Goal: Task Accomplishment & Management: Use online tool/utility

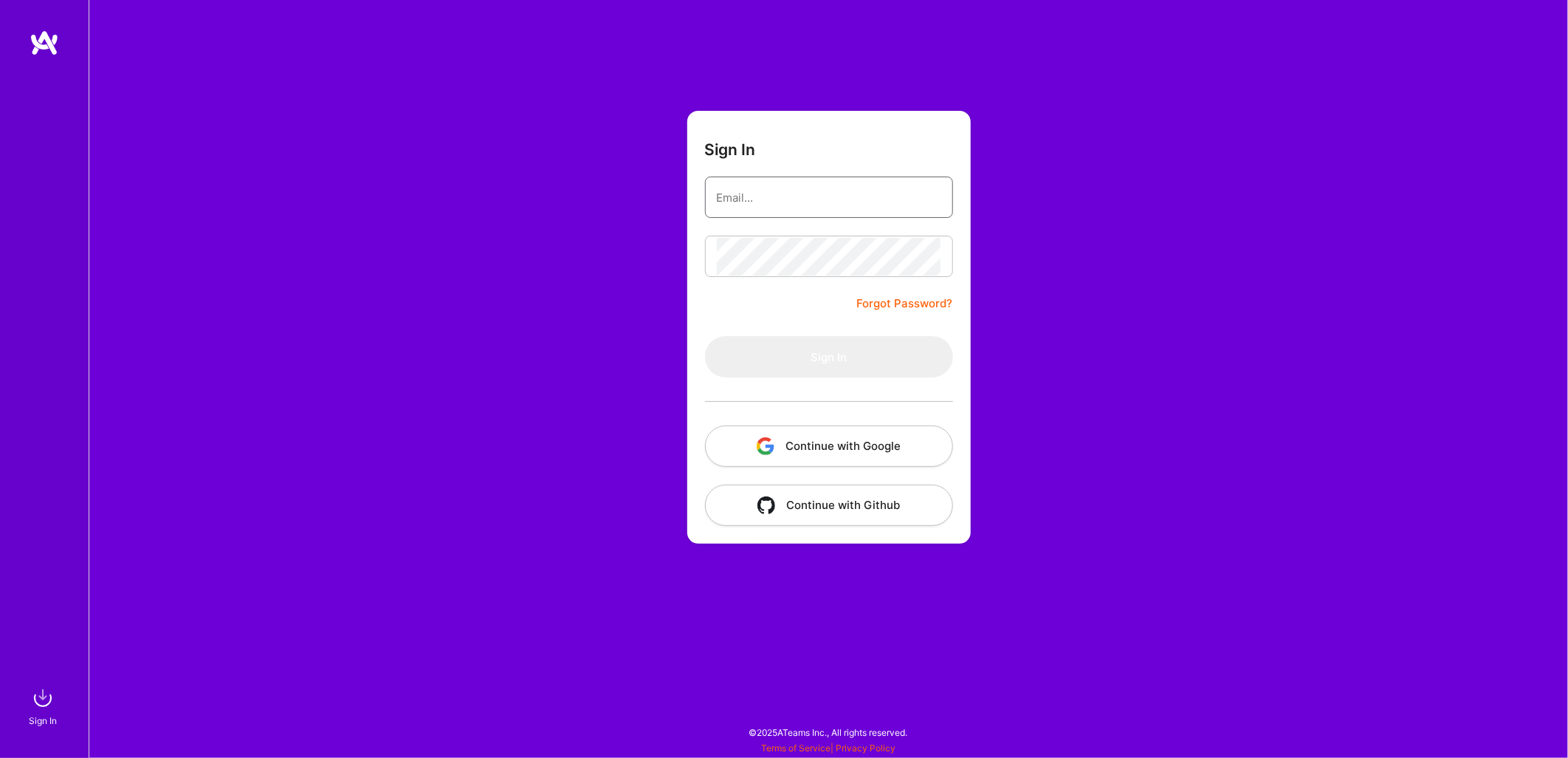
type input "[EMAIL_ADDRESS][DOMAIN_NAME]"
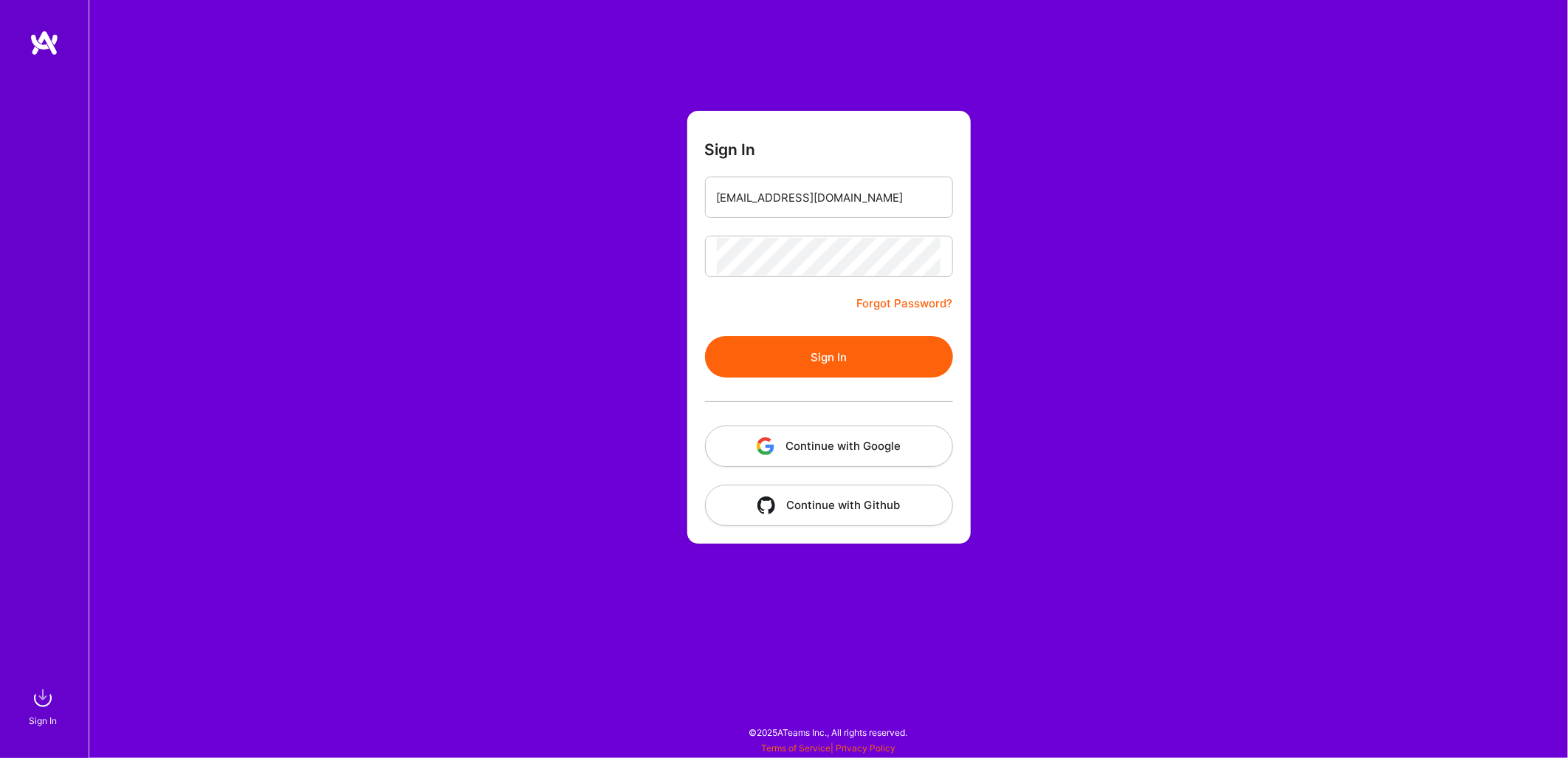
click at [1094, 240] on div "Sign In [EMAIL_ADDRESS][DOMAIN_NAME] Forgot Password? Sign In Continue with Goo…" at bounding box center [828, 379] width 1480 height 758
click at [825, 360] on button "Sign In" at bounding box center [829, 356] width 248 height 41
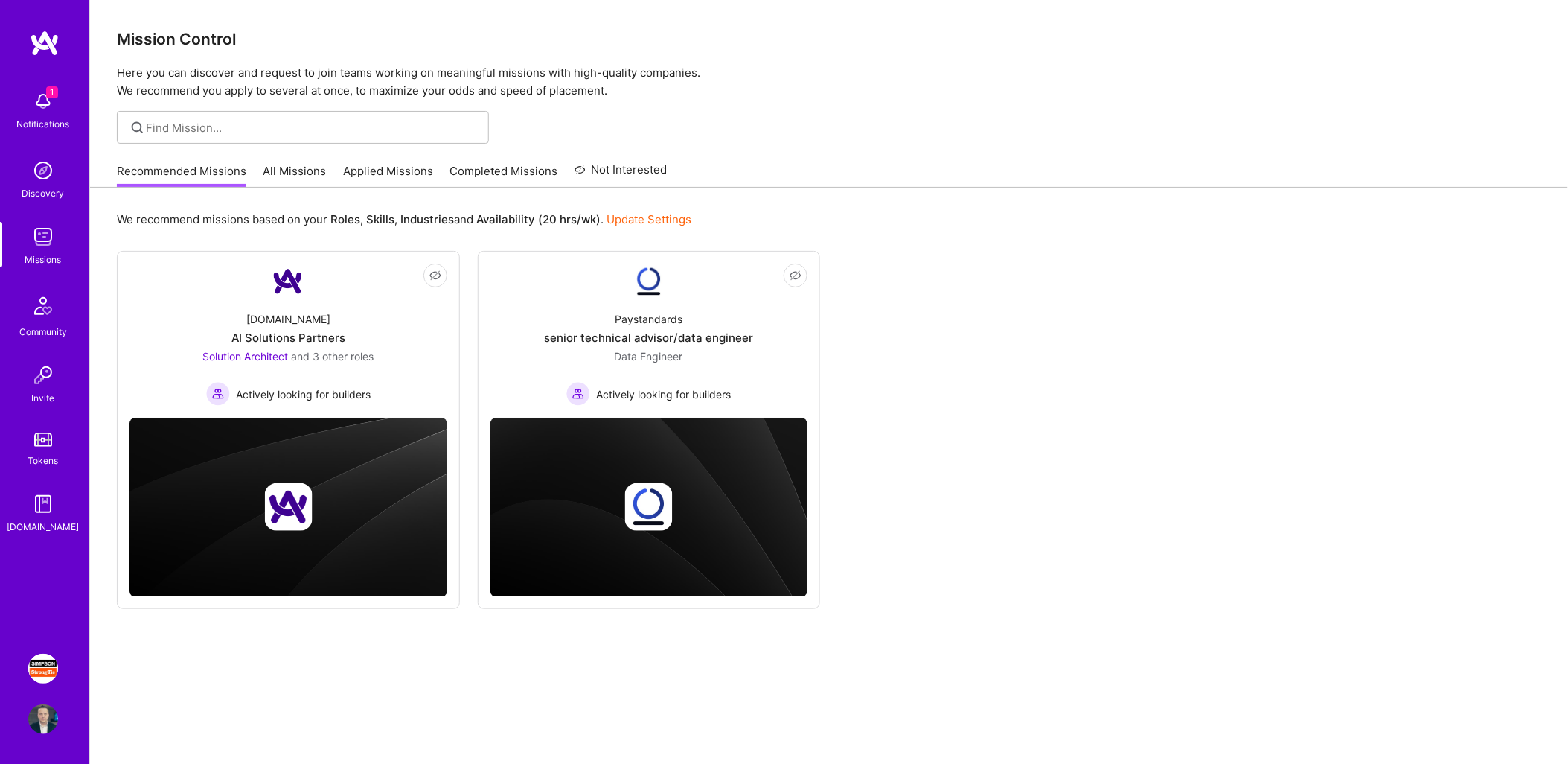
click at [43, 668] on img at bounding box center [43, 668] width 30 height 30
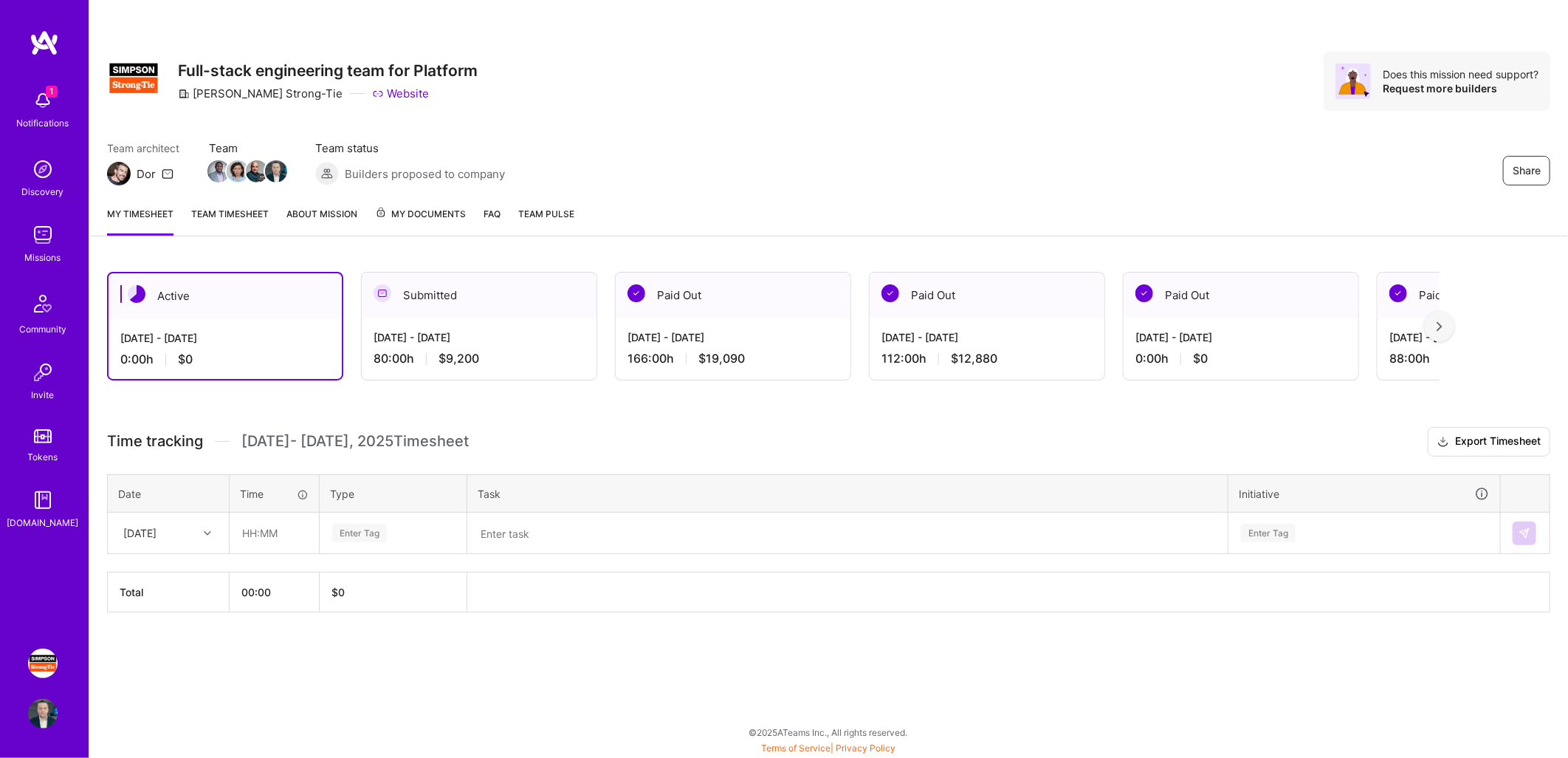
click at [532, 301] on div "Submitted" at bounding box center [479, 295] width 234 height 45
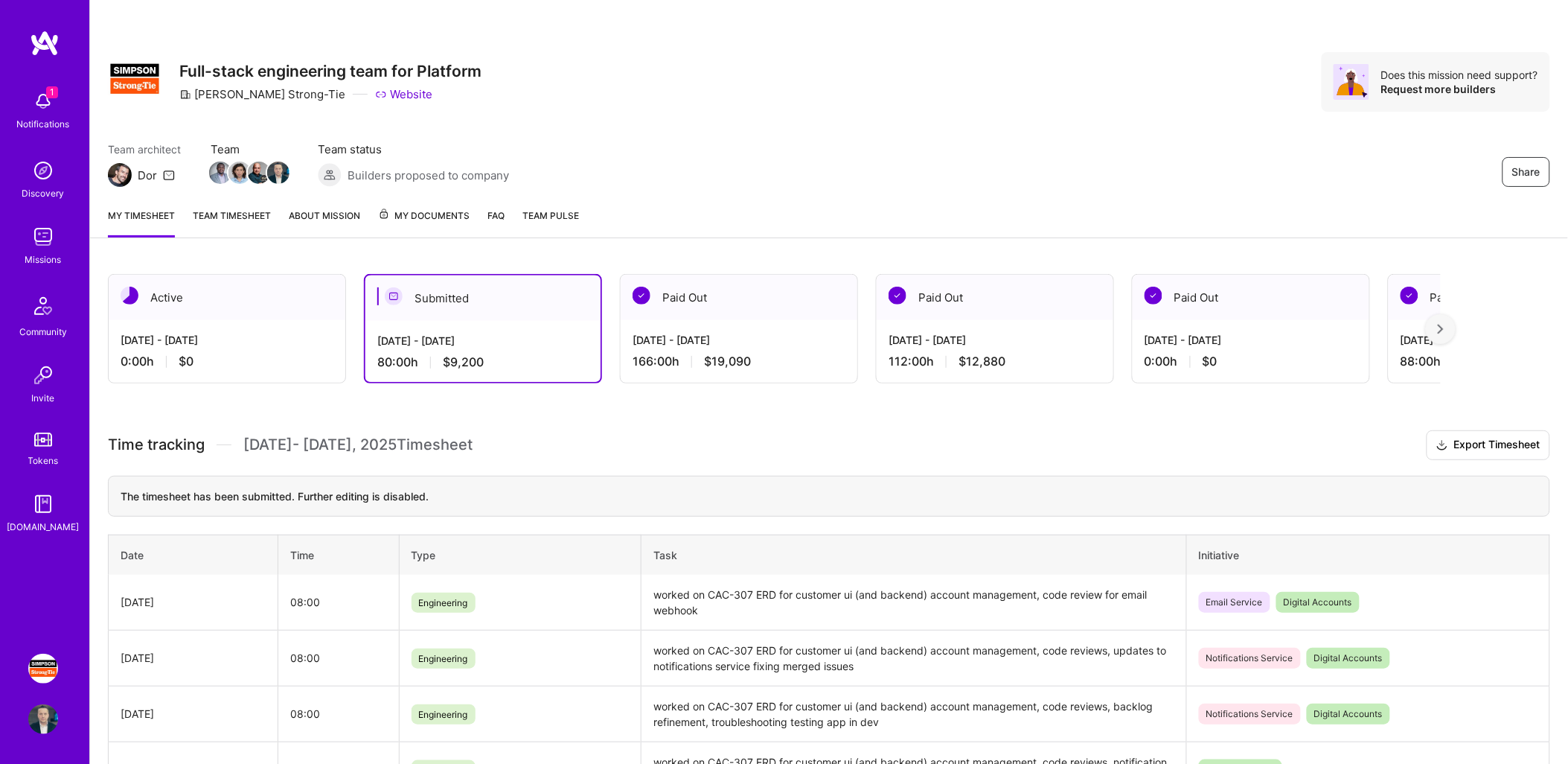
click at [235, 316] on div "Active" at bounding box center [227, 297] width 236 height 45
